Goal: Find contact information: Find contact information

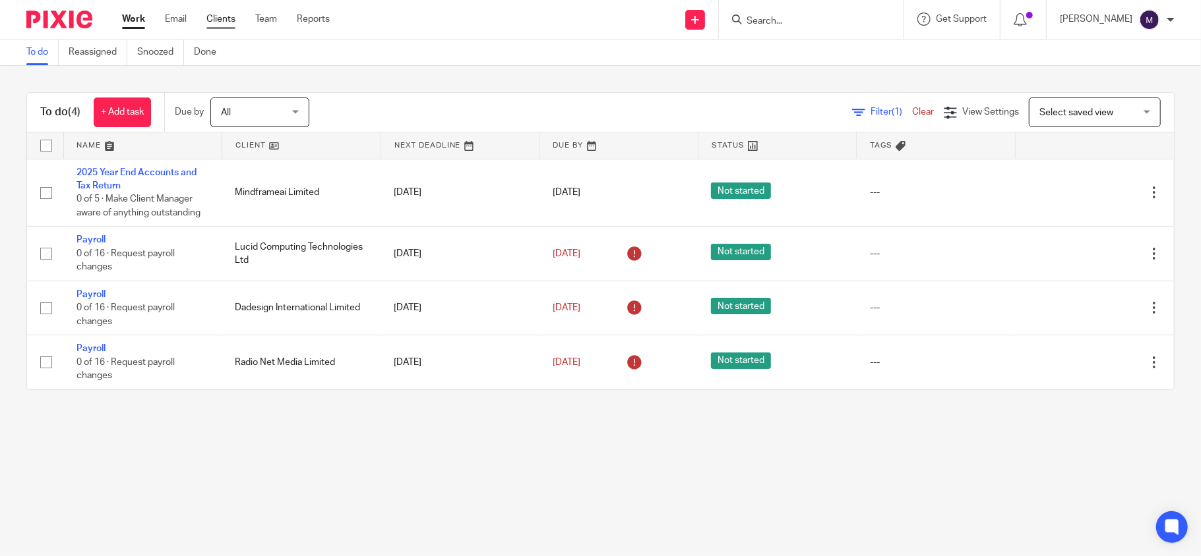
click at [216, 19] on link "Clients" at bounding box center [220, 19] width 29 height 13
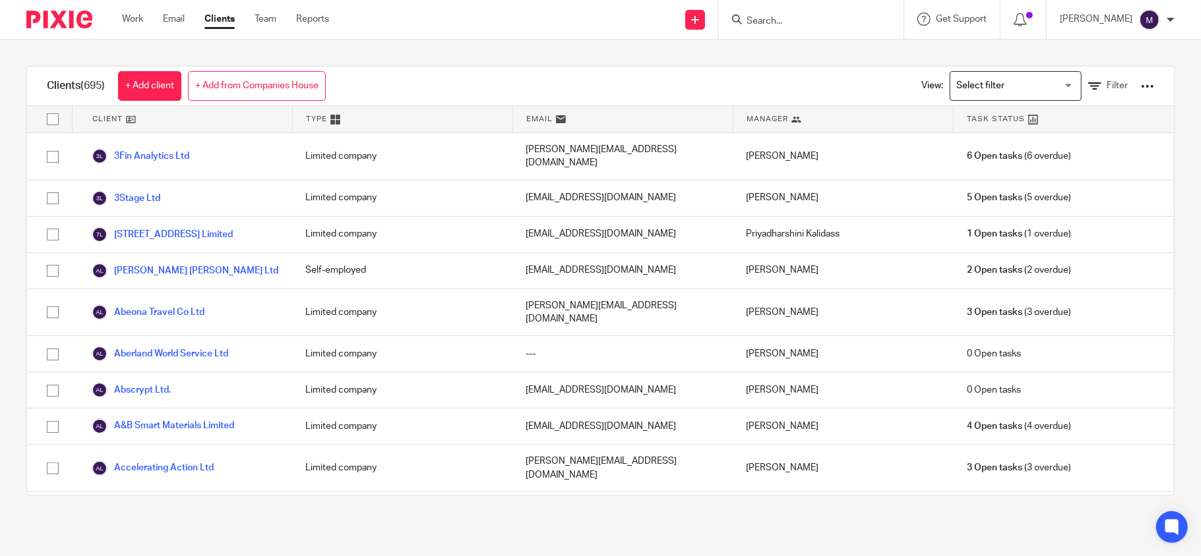
click at [969, 98] on div "Loading..." at bounding box center [1015, 86] width 132 height 30
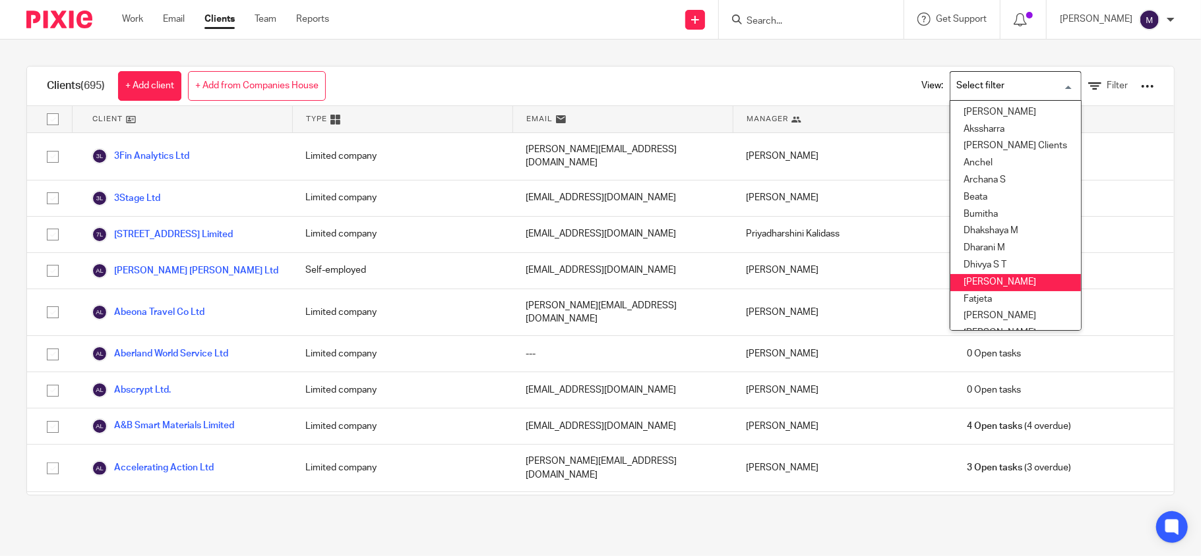
scroll to position [88, 0]
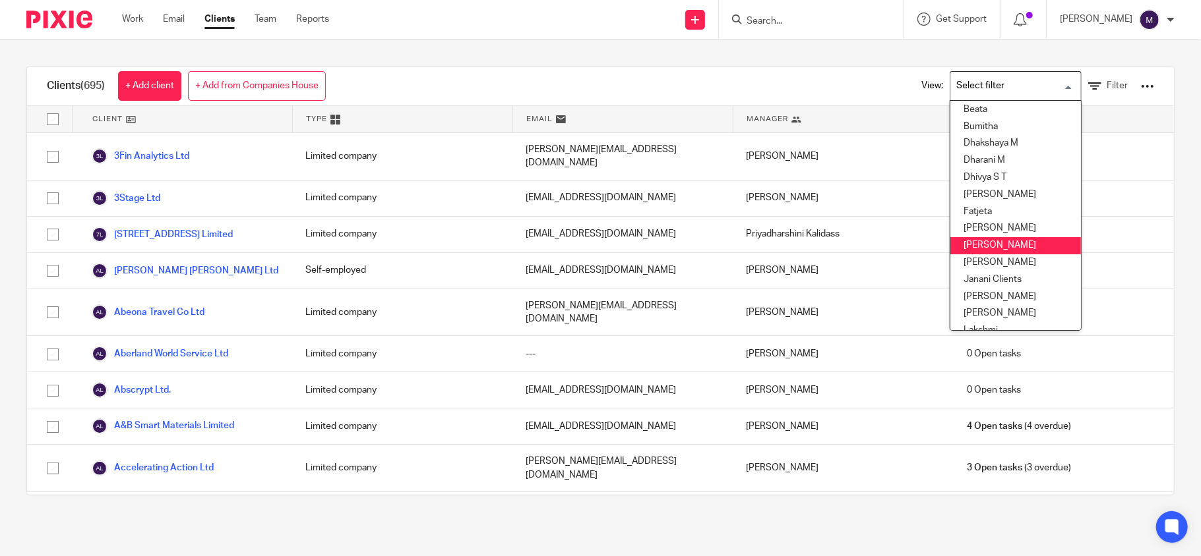
click at [976, 247] on li "[PERSON_NAME]" at bounding box center [1015, 245] width 131 height 17
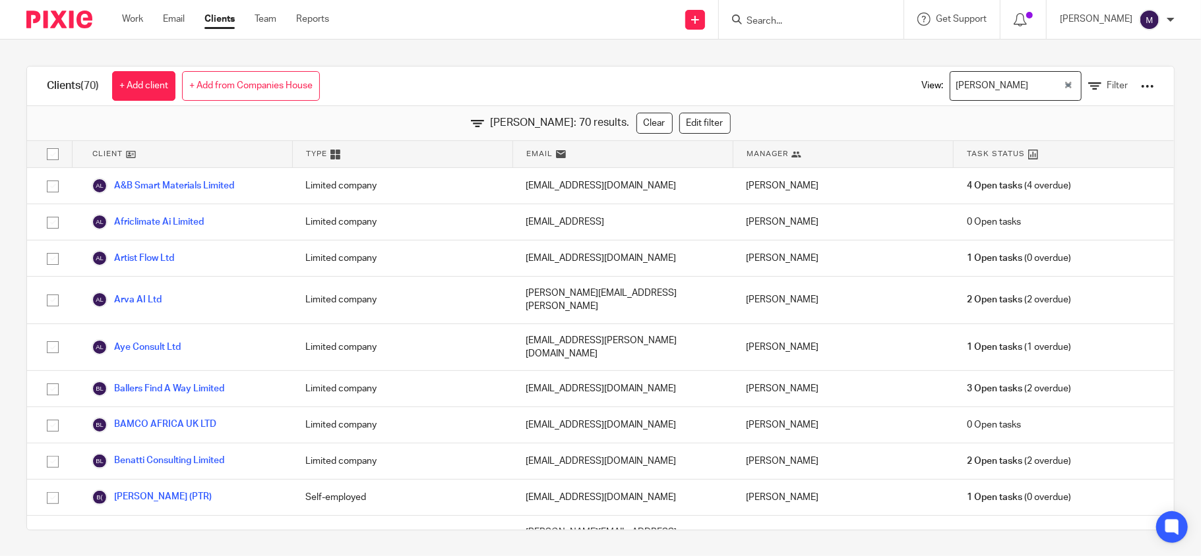
click at [1032, 77] on input "Search for option" at bounding box center [1046, 86] width 29 height 23
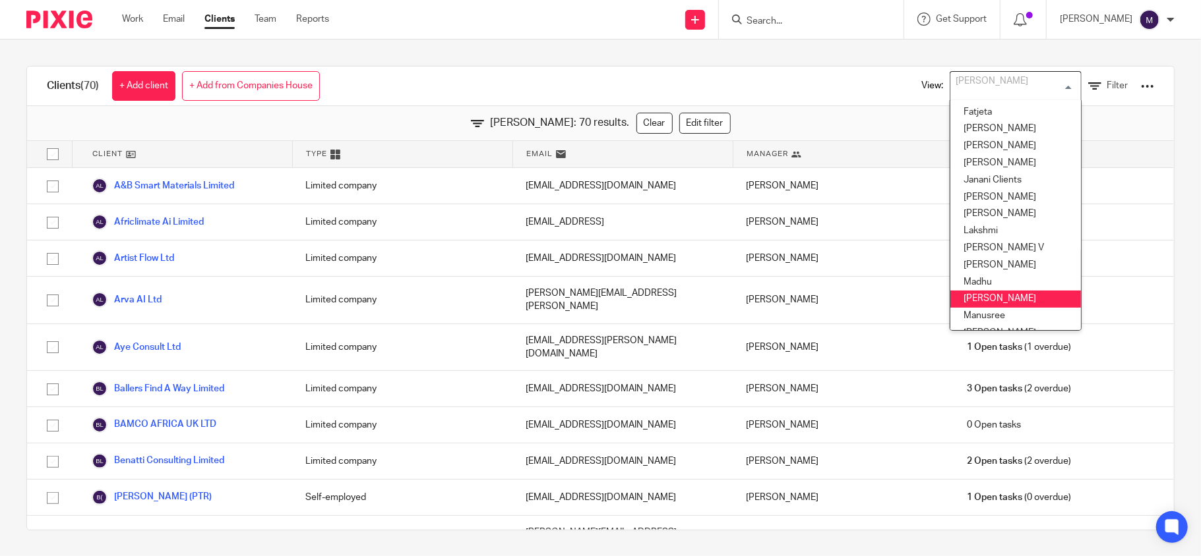
scroll to position [275, 0]
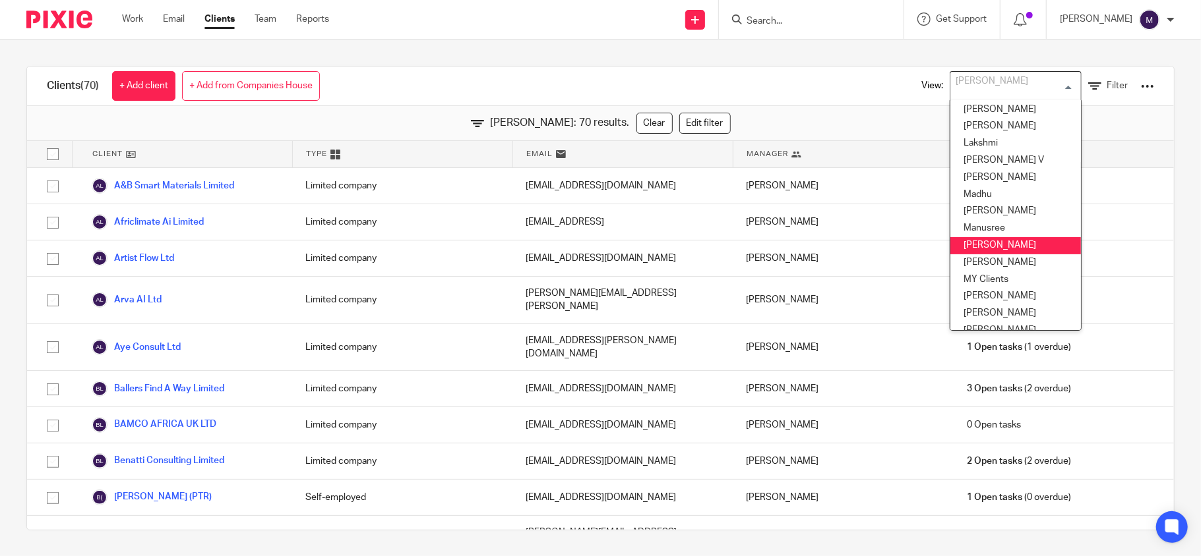
click at [957, 247] on li "Mithun" at bounding box center [1015, 245] width 131 height 17
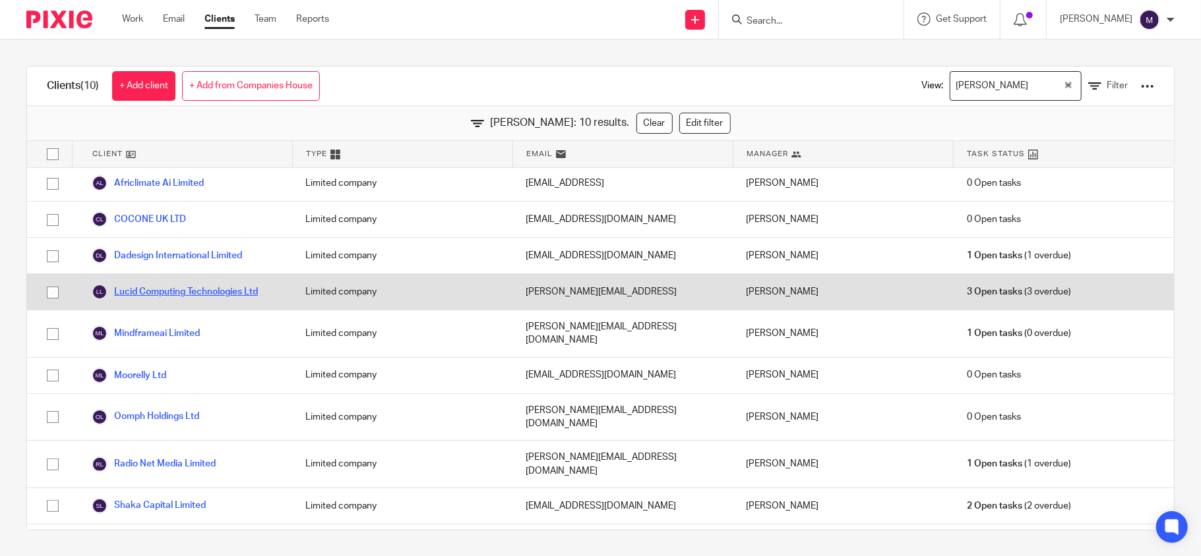
scroll to position [1, 0]
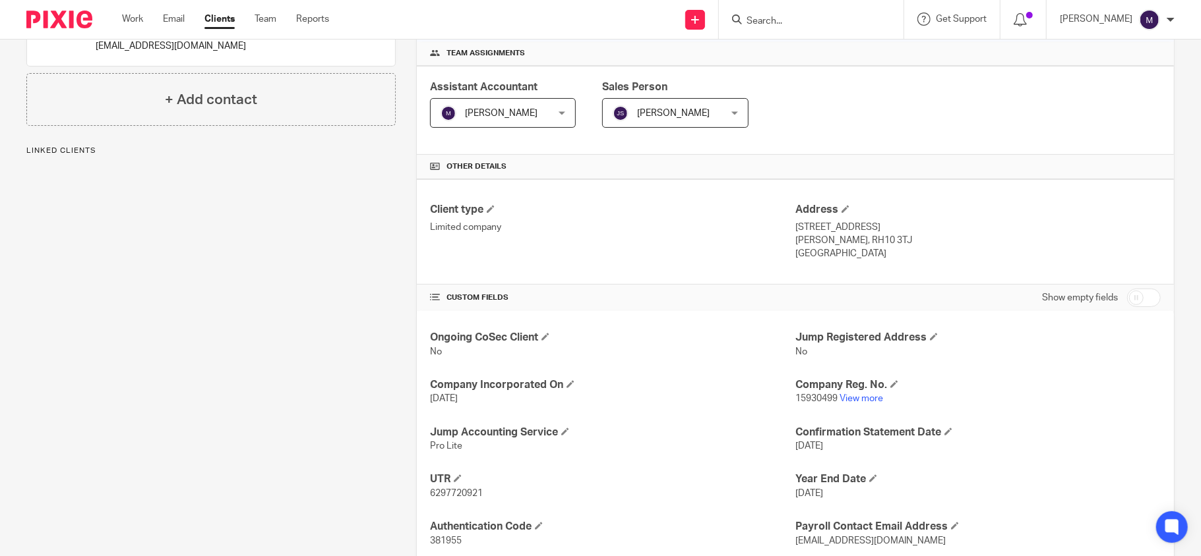
scroll to position [283, 0]
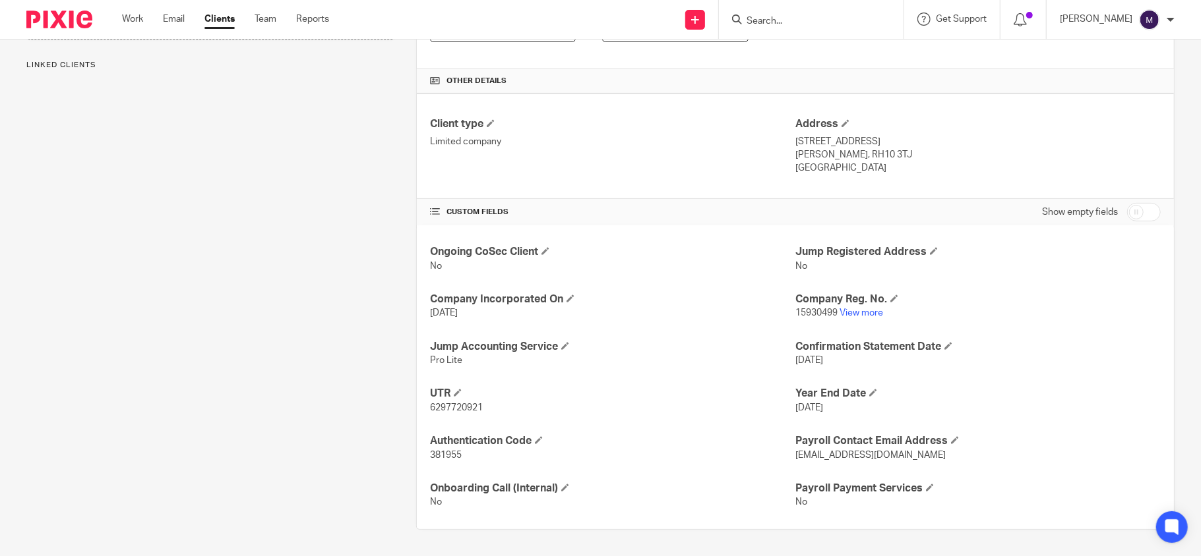
click at [446, 407] on span "6297720921" at bounding box center [456, 407] width 53 height 9
copy span "6297720921"
click at [865, 317] on p "15930499 View more" at bounding box center [977, 313] width 365 height 13
click at [860, 311] on link "View more" at bounding box center [861, 313] width 44 height 9
